Goal: Information Seeking & Learning: Understand process/instructions

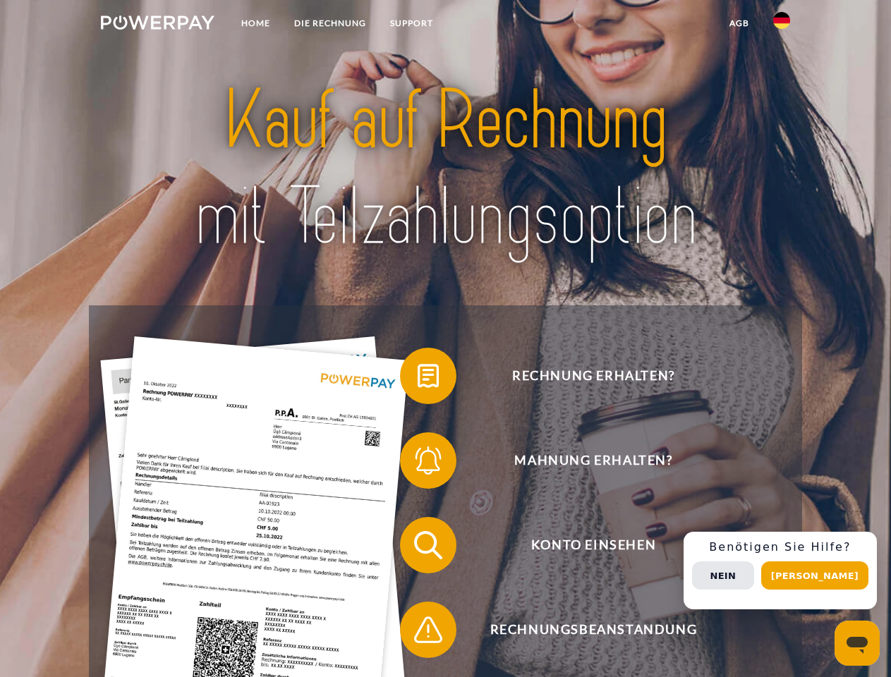
click at [157, 25] on img at bounding box center [158, 23] width 114 height 14
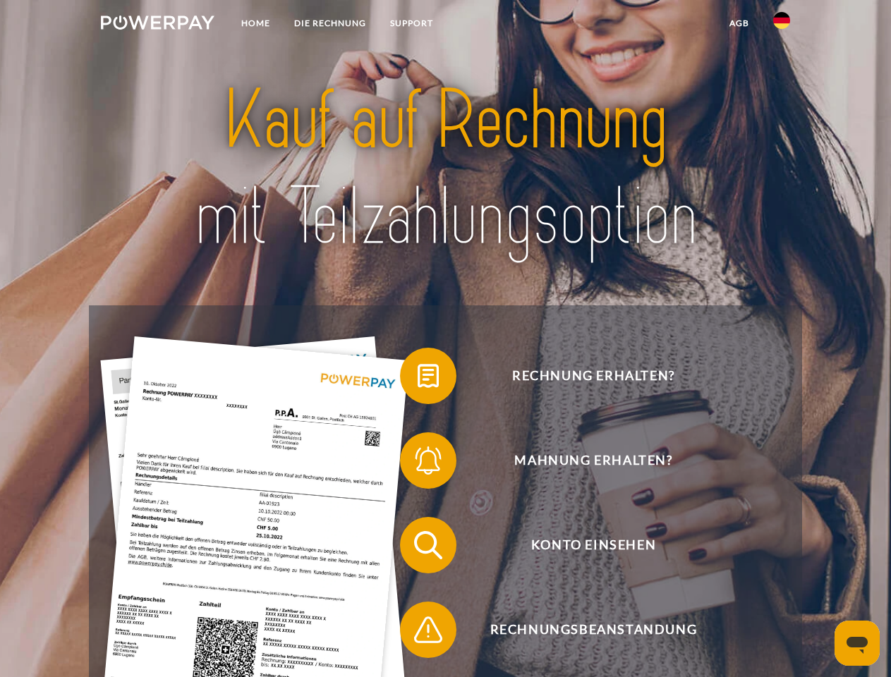
click at [781, 25] on img at bounding box center [781, 20] width 17 height 17
click at [738, 23] on link "agb" at bounding box center [739, 23] width 44 height 25
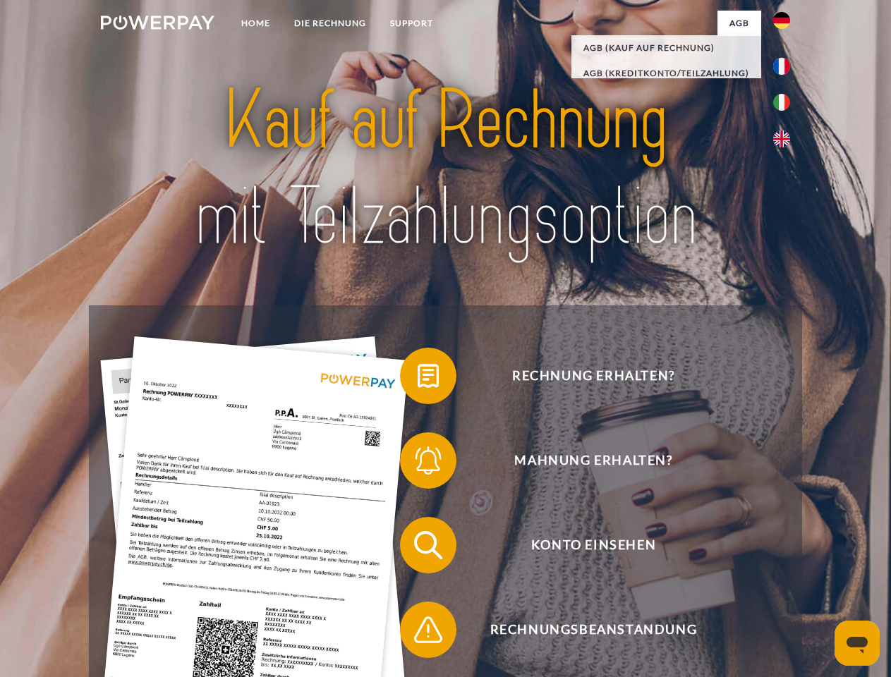
click at [417, 379] on span at bounding box center [407, 376] width 71 height 71
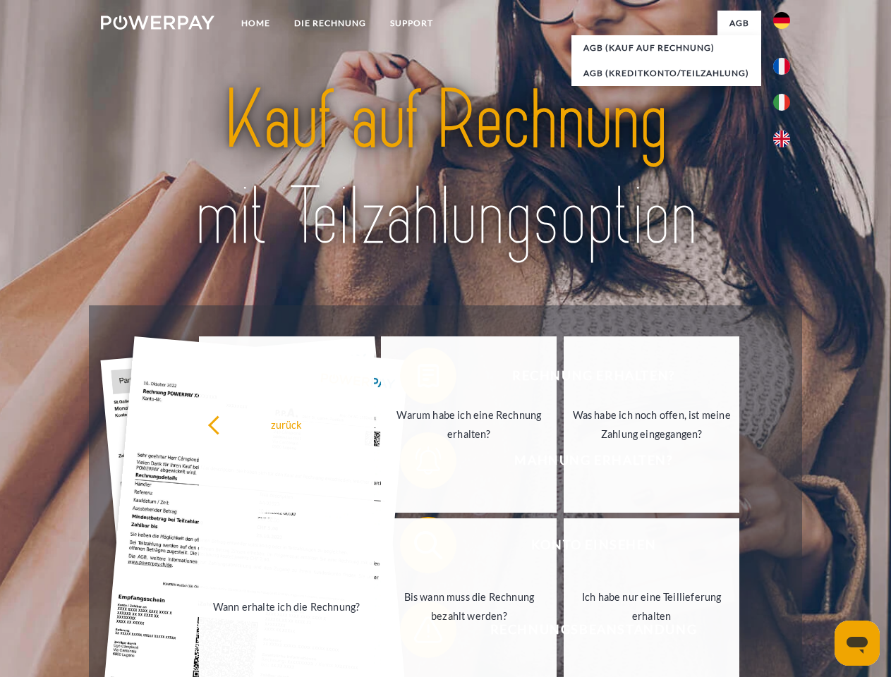
click at [417, 463] on link "Warum habe ich eine Rechnung erhalten?" at bounding box center [469, 424] width 176 height 176
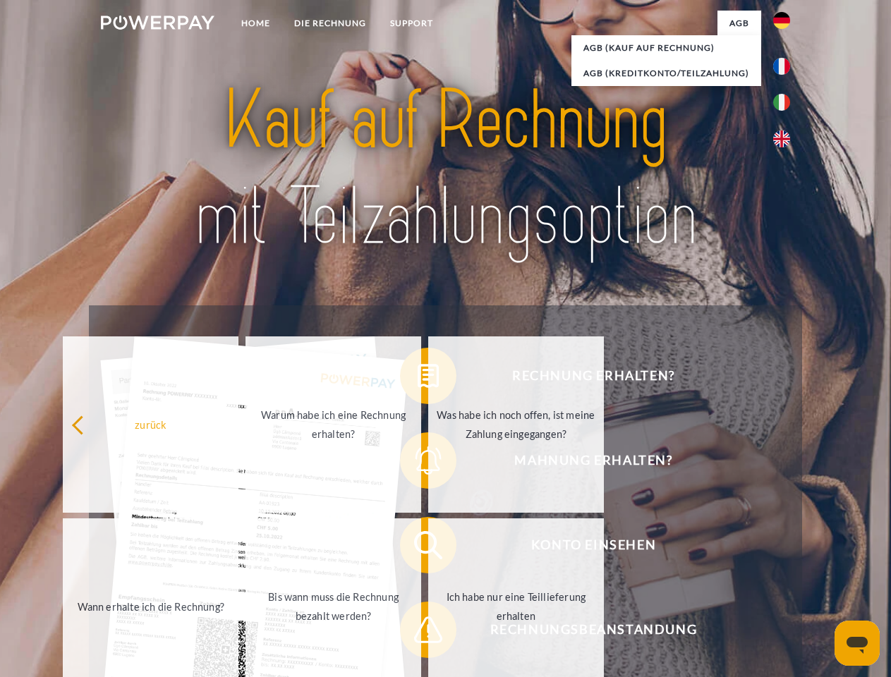
click at [417, 548] on span at bounding box center [407, 545] width 71 height 71
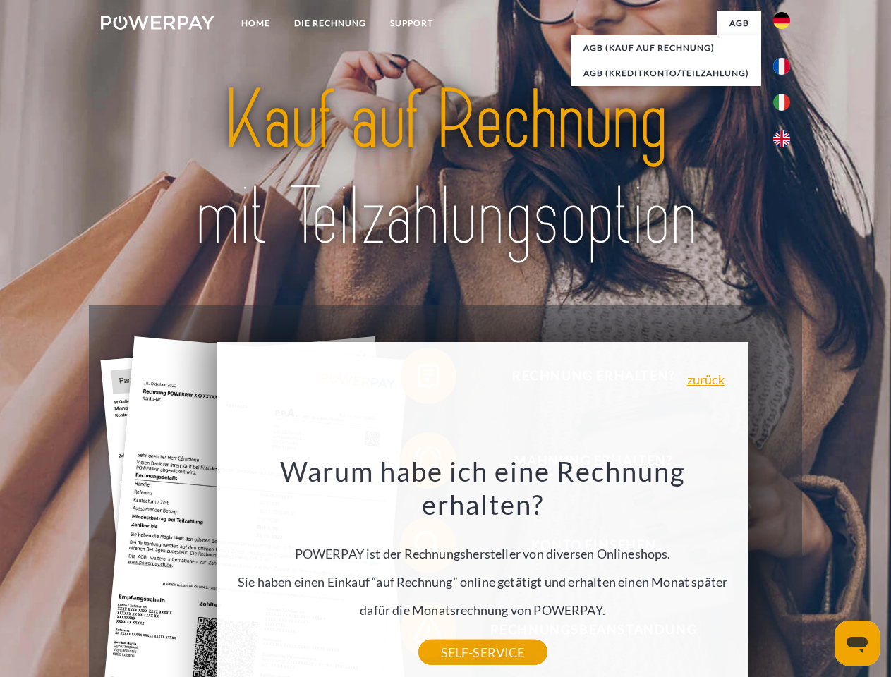
click at [417, 633] on div "Warum habe ich eine Rechnung erhalten? POWERPAY ist der Rechnungshersteller von…" at bounding box center [482, 553] width 515 height 198
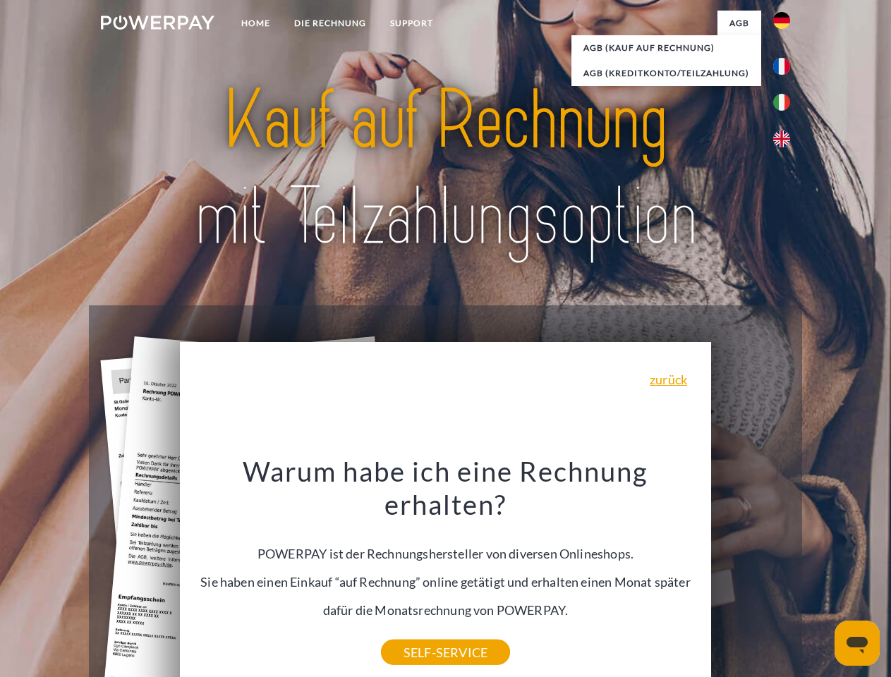
click at [785, 571] on div "Rechnung erhalten? Mahnung erhalten? Konto einsehen" at bounding box center [445, 587] width 712 height 564
click at [750, 573] on span "Konto einsehen" at bounding box center [593, 545] width 346 height 56
click at [819, 575] on header "Home DIE RECHNUNG SUPPORT" at bounding box center [445, 487] width 891 height 974
